Goal: Task Accomplishment & Management: Use online tool/utility

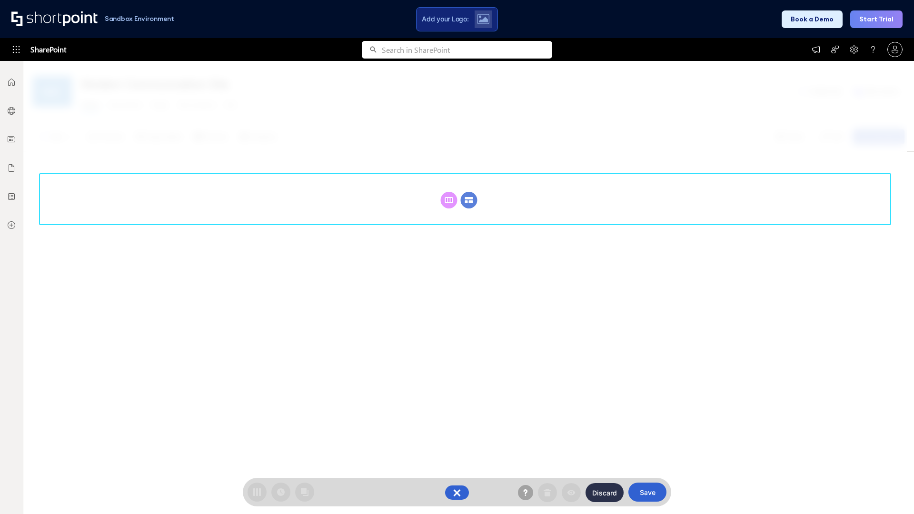
click at [469, 200] on circle at bounding box center [469, 200] width 17 height 17
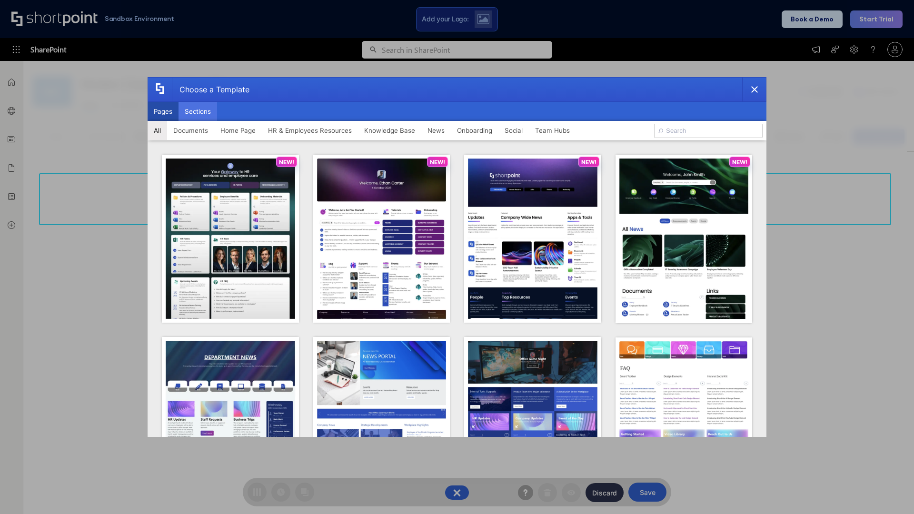
click at [197, 111] on button "Sections" at bounding box center [197, 111] width 39 height 19
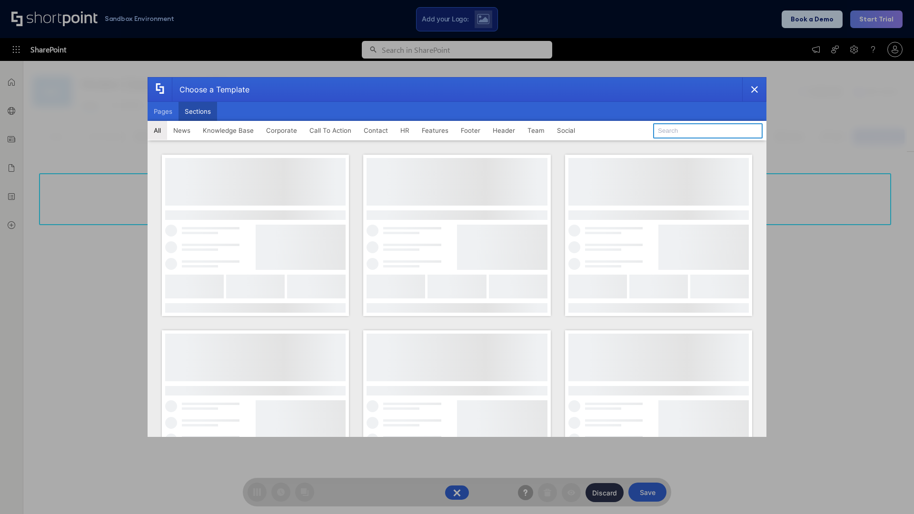
type input "Contact Cta"
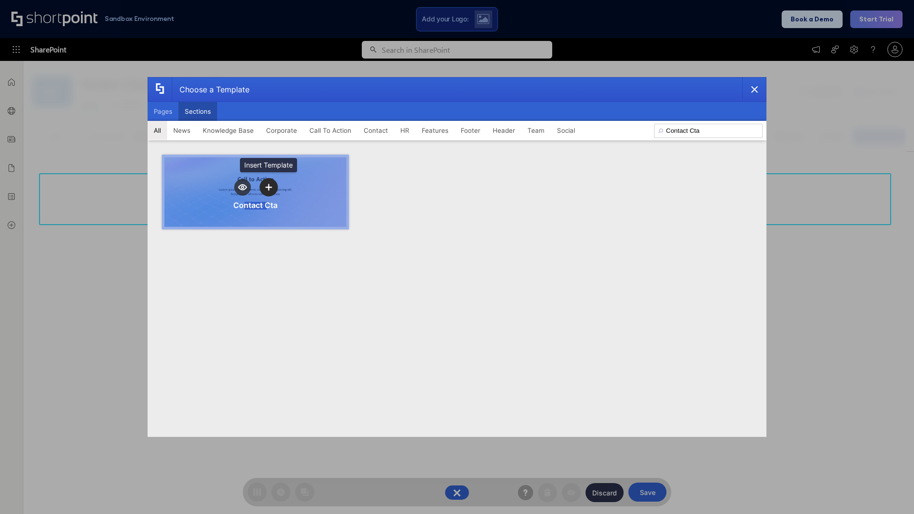
click at [268, 187] on icon "template selector" at bounding box center [268, 187] width 7 height 7
